Goal: Transaction & Acquisition: Download file/media

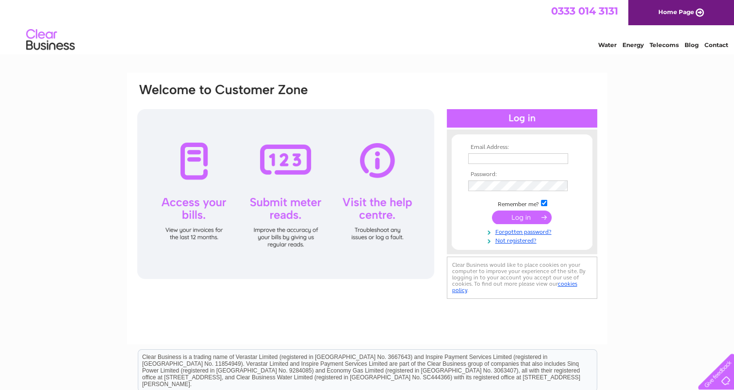
type input "rbsjones@btinternet.com"
click at [504, 214] on input "submit" at bounding box center [522, 217] width 60 height 14
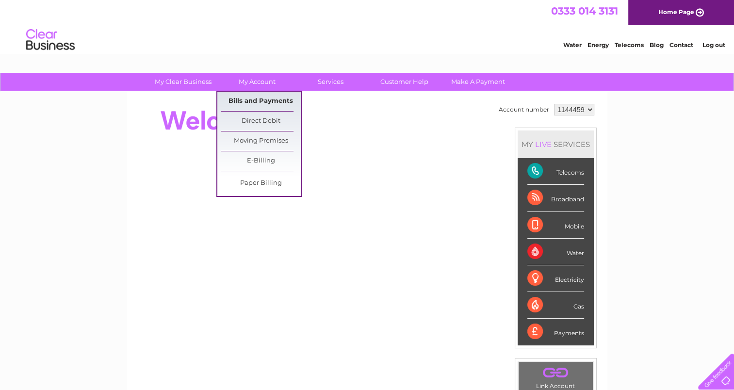
click at [255, 101] on link "Bills and Payments" at bounding box center [261, 101] width 80 height 19
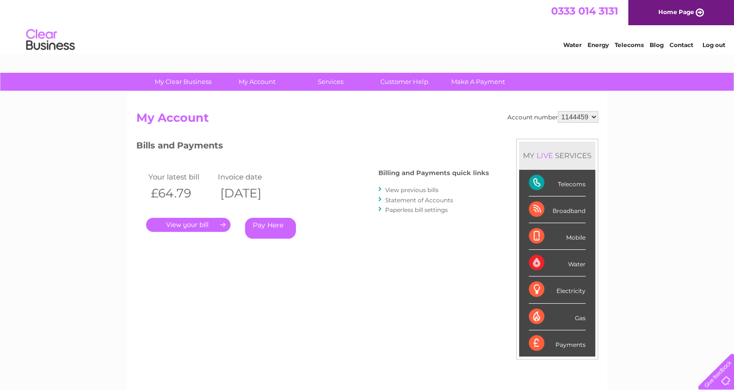
click at [397, 189] on link "View previous bills" at bounding box center [411, 189] width 53 height 7
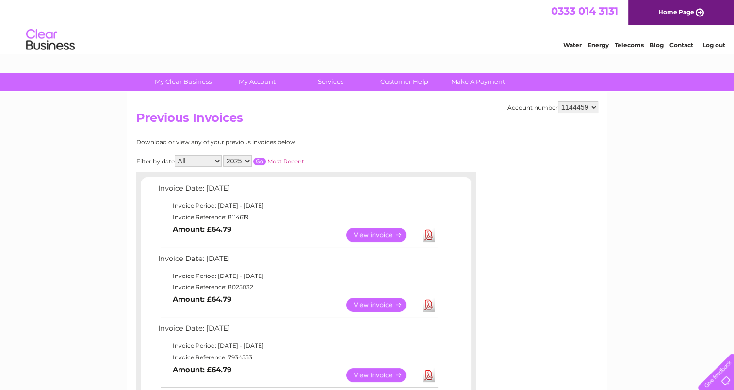
click at [248, 160] on select "2025 2024 2023 2022" at bounding box center [237, 161] width 29 height 12
select select "2024"
click at [224, 155] on select "2025 2024 2023 2022" at bounding box center [237, 161] width 29 height 12
click at [257, 162] on input "button" at bounding box center [259, 162] width 13 height 8
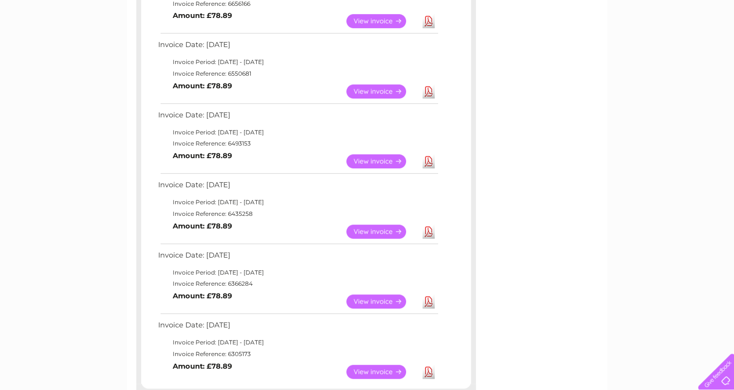
scroll to position [633, 0]
click at [393, 231] on link "View" at bounding box center [381, 232] width 71 height 14
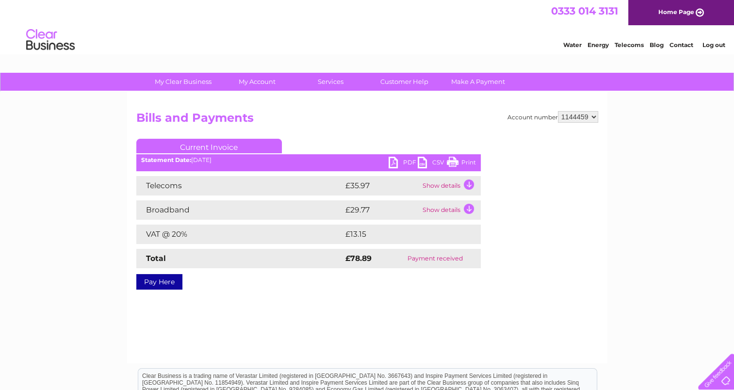
click at [405, 160] on link "PDF" at bounding box center [402, 164] width 29 height 14
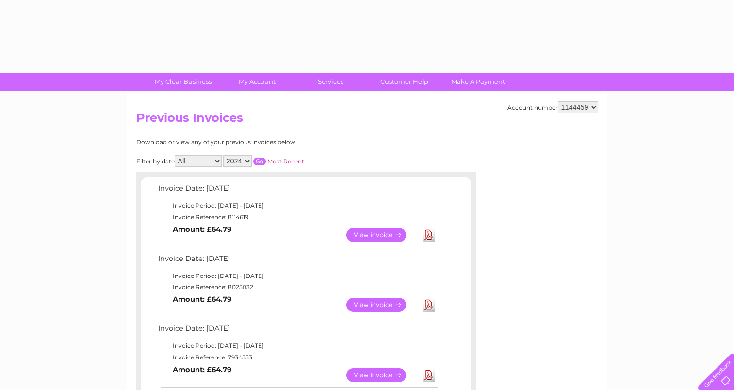
select select "2024"
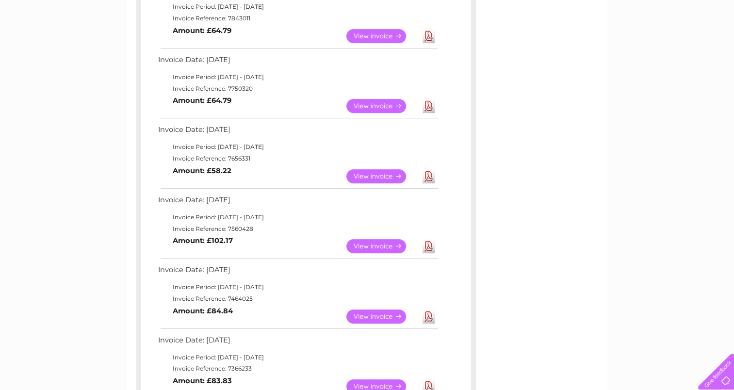
scroll to position [398, 0]
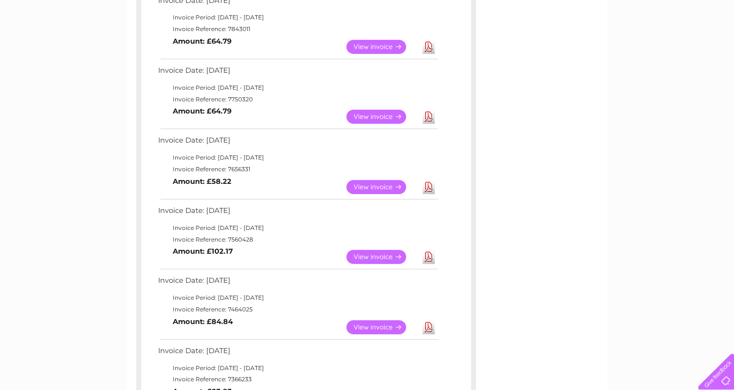
click at [431, 116] on link "Download" at bounding box center [428, 117] width 12 height 14
click at [426, 190] on link "Download" at bounding box center [428, 187] width 12 height 14
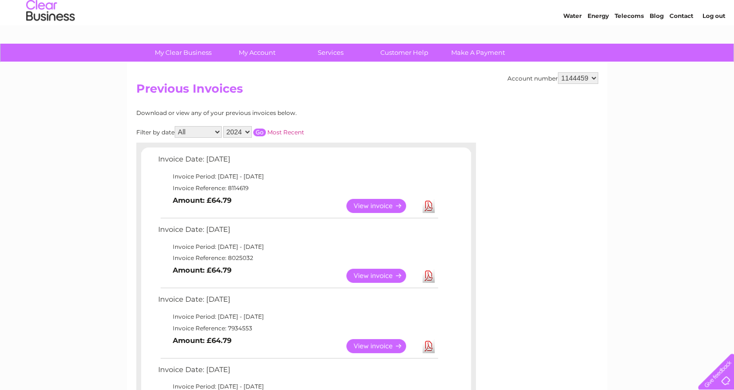
scroll to position [29, 0]
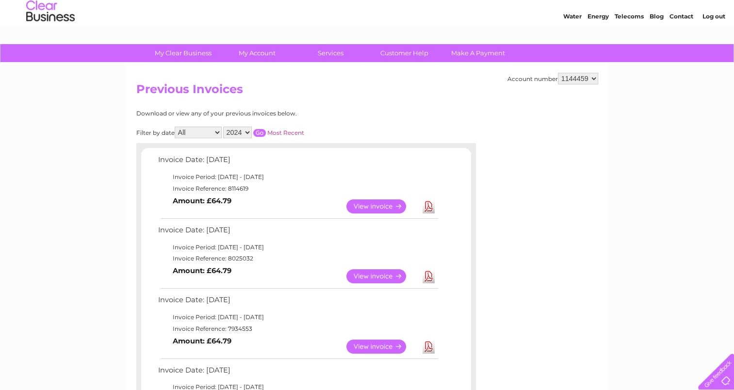
click at [260, 131] on input "button" at bounding box center [259, 133] width 13 height 8
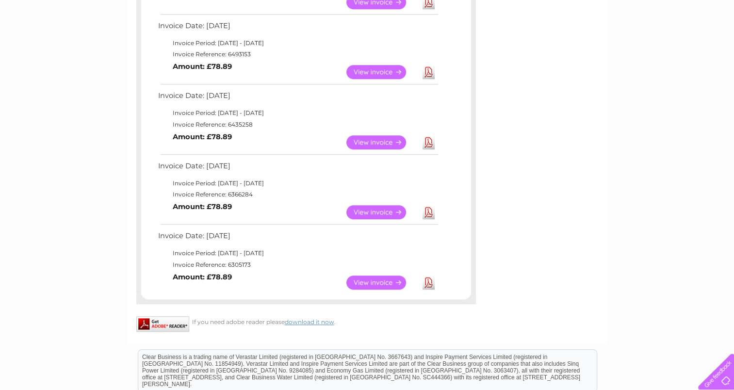
scroll to position [723, 0]
click at [428, 71] on link "Download" at bounding box center [428, 72] width 12 height 14
